Goal: Task Accomplishment & Management: Use online tool/utility

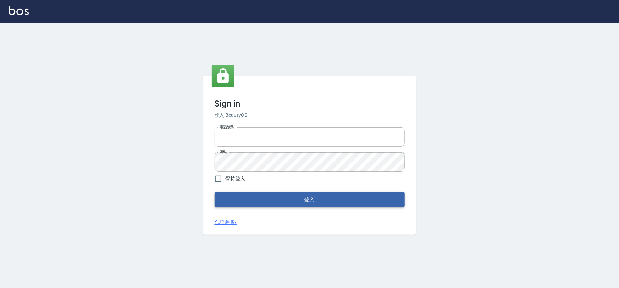
type input "0975575780"
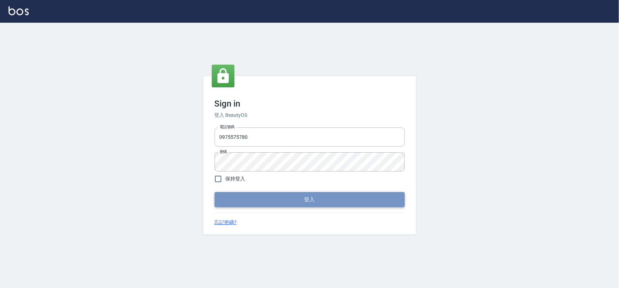
click at [276, 201] on button "登入" at bounding box center [310, 199] width 190 height 15
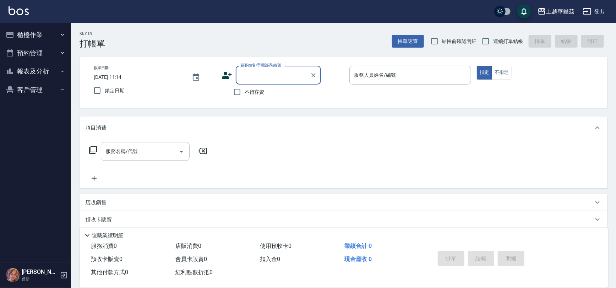
click at [39, 41] on button "櫃檯作業" at bounding box center [35, 35] width 65 height 18
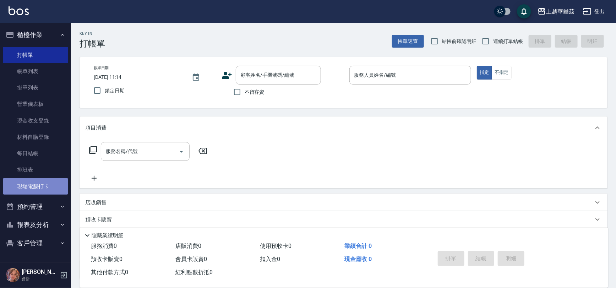
click at [48, 191] on link "現場電腦打卡" at bounding box center [35, 186] width 65 height 16
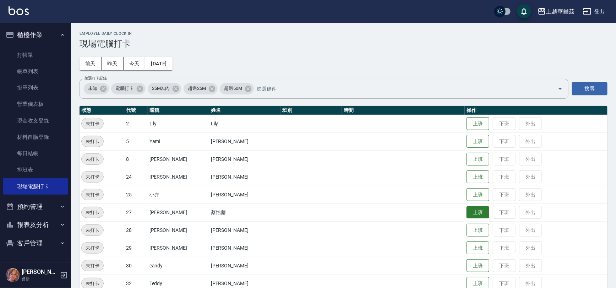
click at [466, 214] on button "上班" at bounding box center [477, 212] width 23 height 12
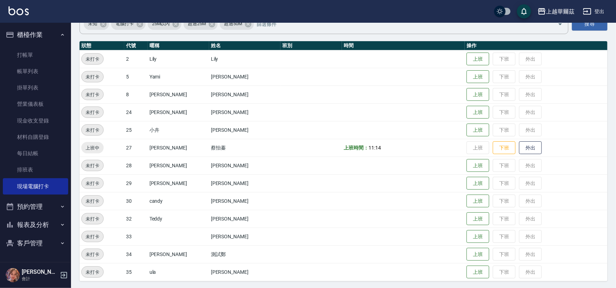
scroll to position [66, 0]
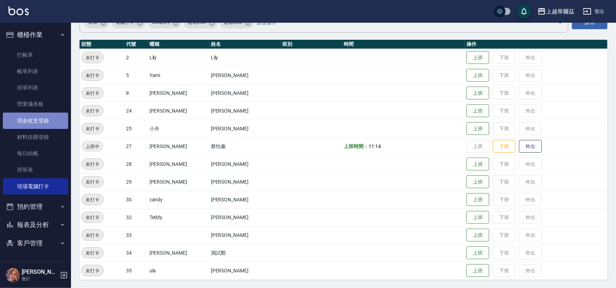
click at [38, 120] on link "現金收支登錄" at bounding box center [35, 120] width 65 height 16
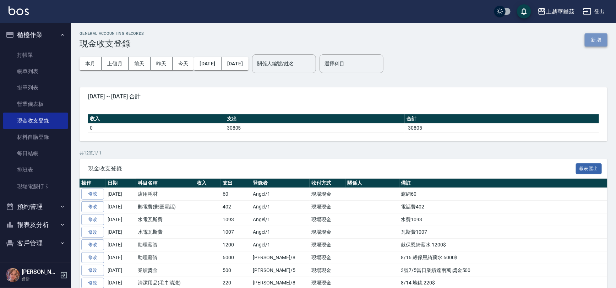
click at [598, 40] on button "新增" at bounding box center [595, 39] width 23 height 13
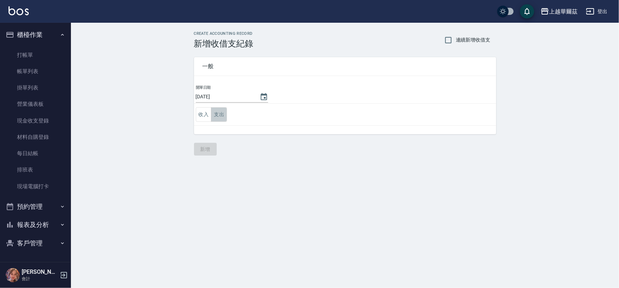
click at [221, 111] on button "支出" at bounding box center [219, 114] width 16 height 15
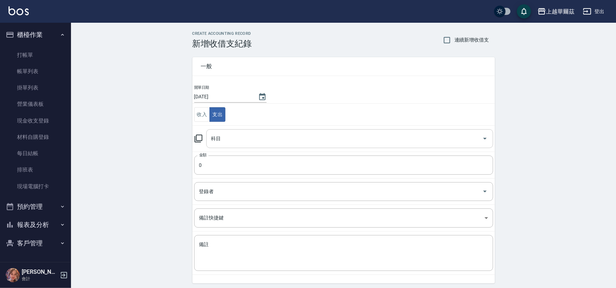
click at [223, 136] on input "科目" at bounding box center [344, 138] width 270 height 12
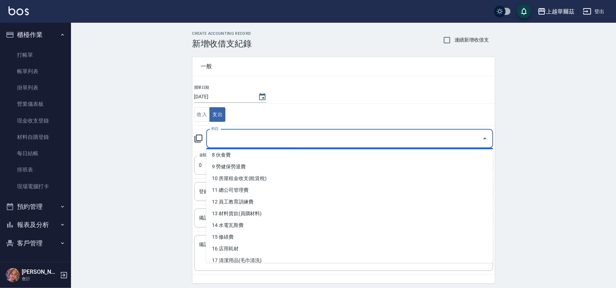
scroll to position [100, 0]
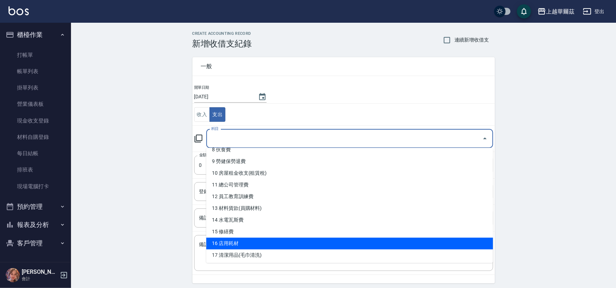
click at [232, 241] on li "16 店用耗材" at bounding box center [349, 243] width 287 height 12
type input "16 店用耗材"
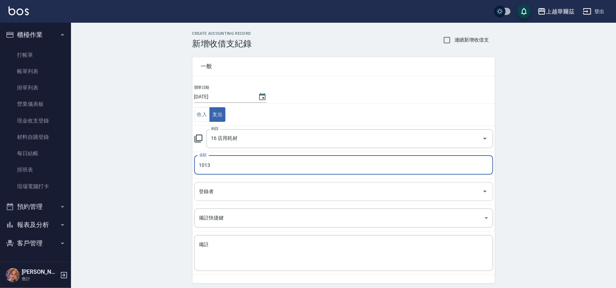
type input "1013"
click at [220, 192] on input "登錄者" at bounding box center [338, 191] width 282 height 12
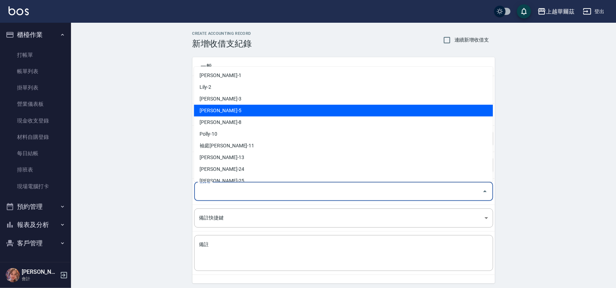
click at [235, 111] on li "[PERSON_NAME]-5" at bounding box center [343, 111] width 299 height 12
type input "[PERSON_NAME]-5"
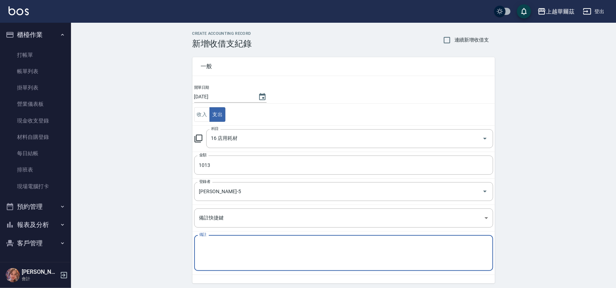
click at [227, 247] on textarea "備註" at bounding box center [343, 253] width 289 height 24
type textarea "r"
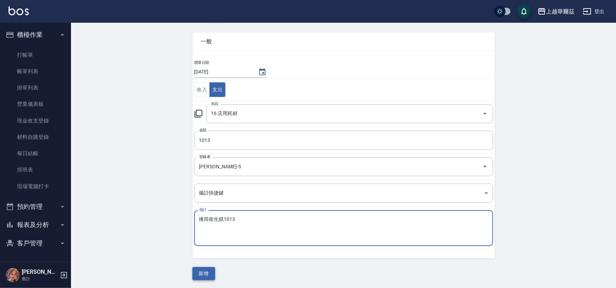
type textarea "捲筒衛生紙1013"
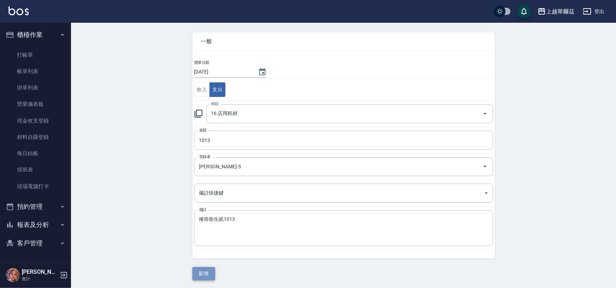
click at [199, 276] on button "新增" at bounding box center [203, 273] width 23 height 13
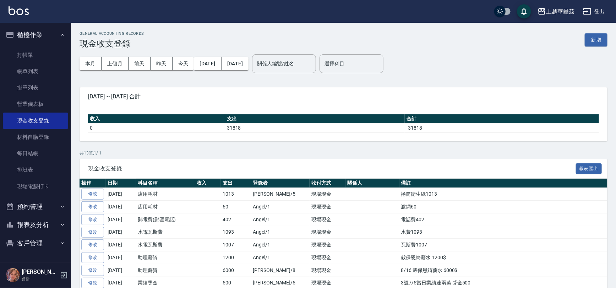
click at [48, 32] on button "櫃檯作業" at bounding box center [35, 35] width 65 height 18
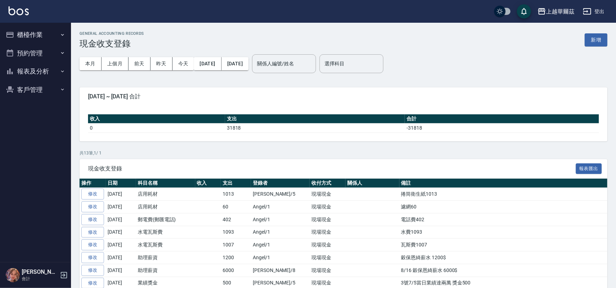
click at [48, 32] on button "櫃檯作業" at bounding box center [35, 35] width 65 height 18
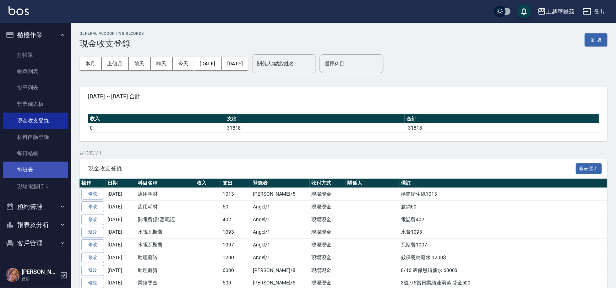
click at [49, 177] on link "排班表" at bounding box center [35, 169] width 65 height 16
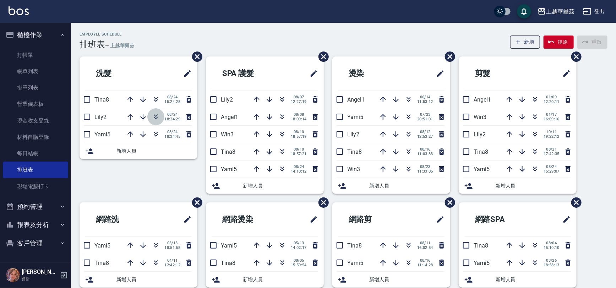
click at [155, 112] on button "button" at bounding box center [155, 116] width 17 height 17
